Goal: Task Accomplishment & Management: Manage account settings

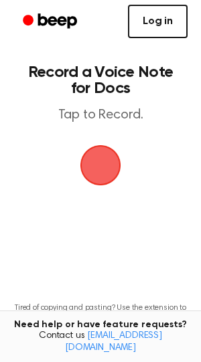
click at [177, 27] on link "Log in" at bounding box center [158, 21] width 60 height 33
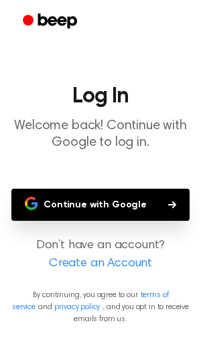
click at [86, 206] on button "Continue with Google" at bounding box center [100, 205] width 178 height 32
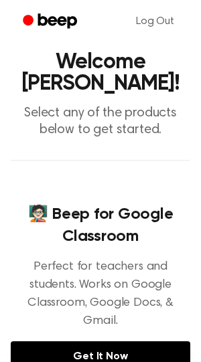
scroll to position [14, 0]
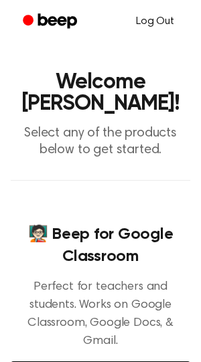
click at [152, 21] on link "Log Out" at bounding box center [154, 21] width 65 height 32
